Goal: Find specific page/section: Find specific page/section

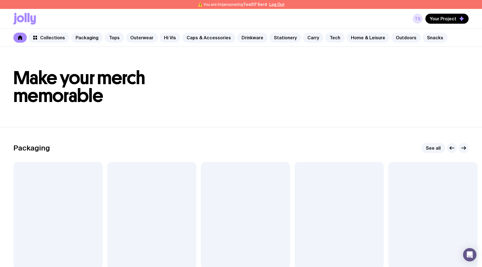
click at [415, 17] on link "TS" at bounding box center [417, 19] width 10 height 10
